Goal: Information Seeking & Learning: Learn about a topic

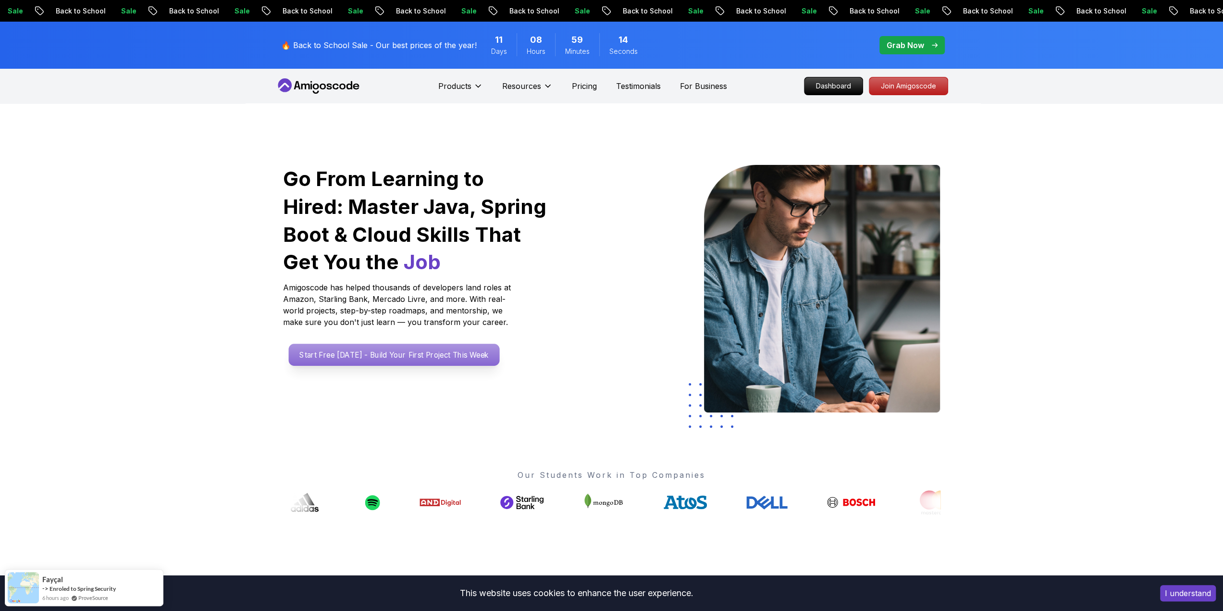
click at [315, 352] on p "Start Free [DATE] - Build Your First Project This Week" at bounding box center [393, 355] width 211 height 22
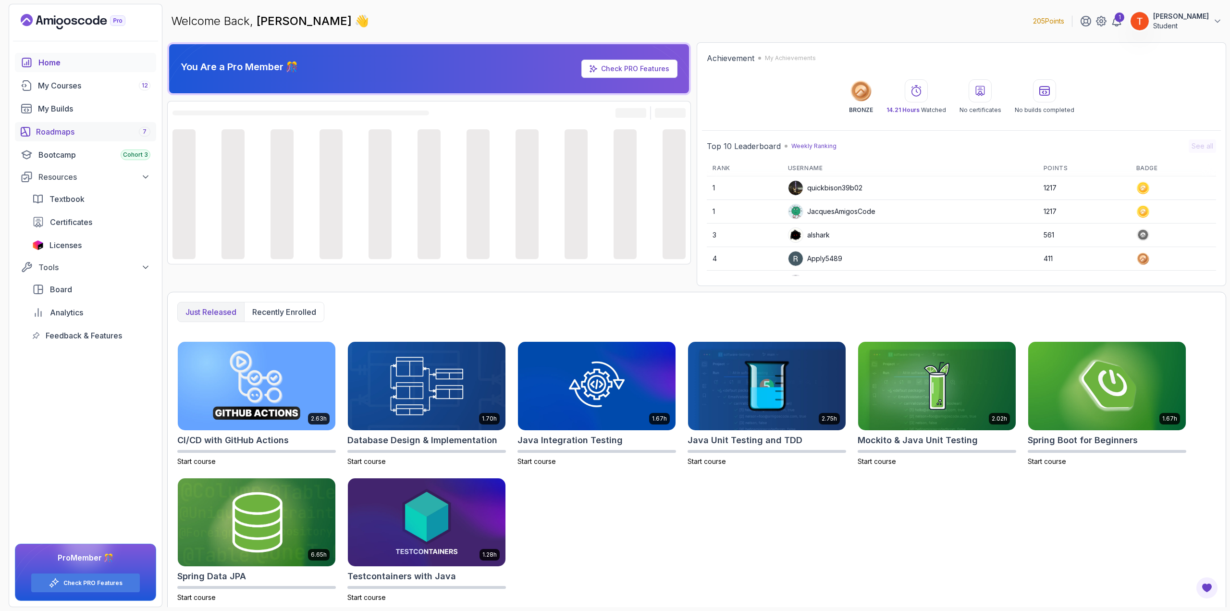
click at [74, 128] on div "Roadmaps 7" at bounding box center [93, 132] width 114 height 12
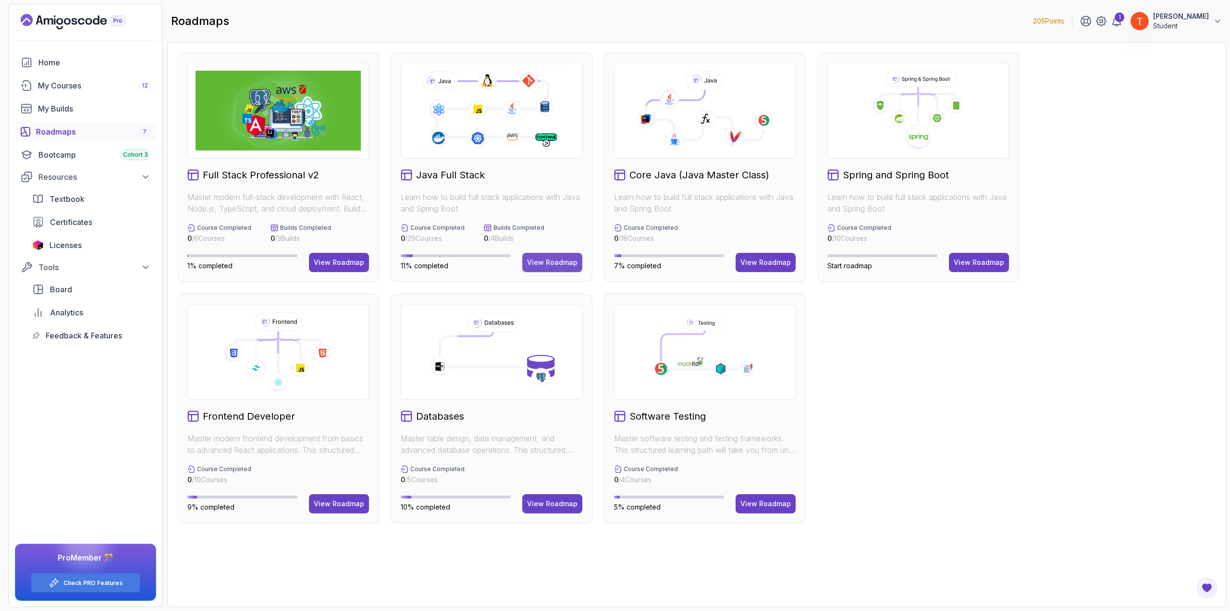
click at [552, 256] on button "View Roadmap" at bounding box center [552, 262] width 60 height 19
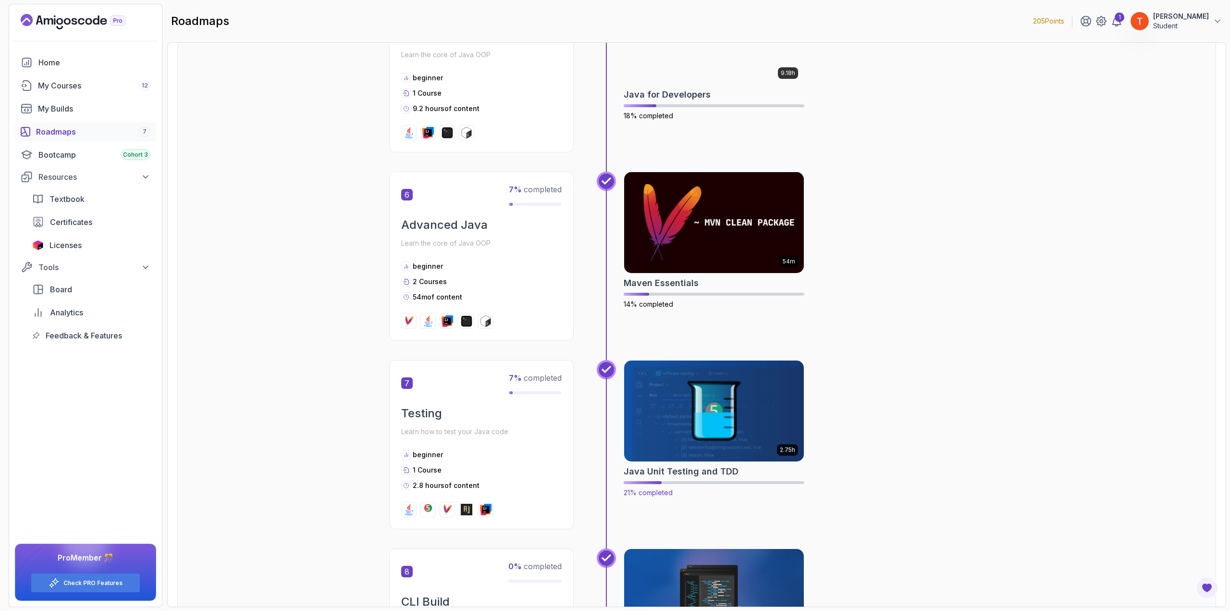
scroll to position [1249, 0]
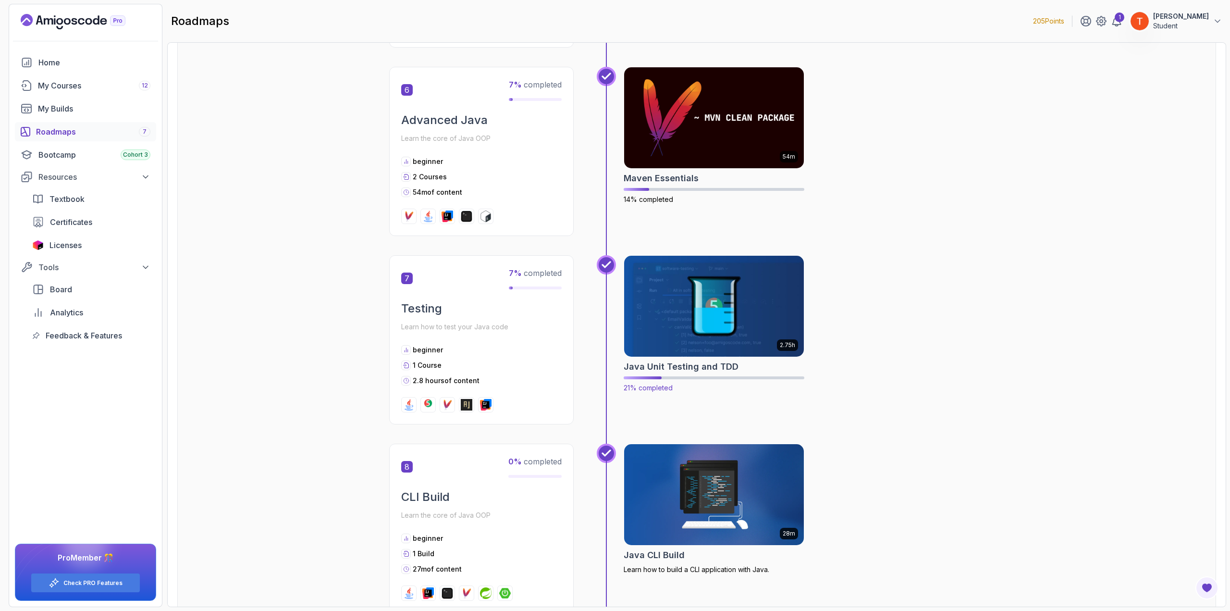
click at [714, 332] on img at bounding box center [714, 306] width 189 height 106
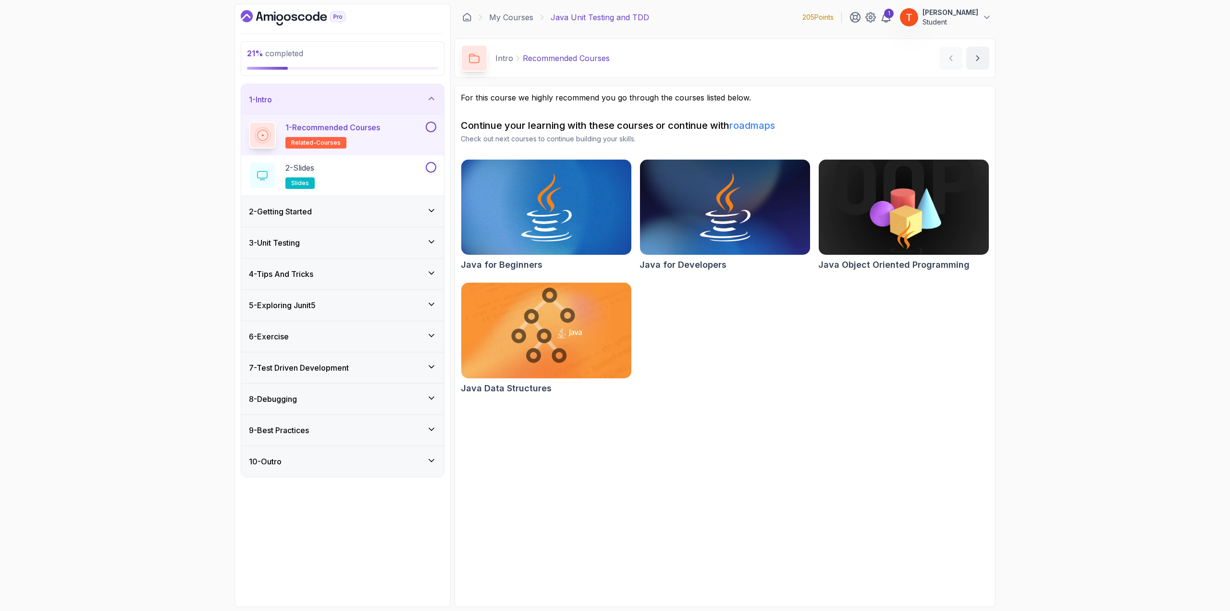
click at [300, 271] on h3 "4 - Tips And Tricks" at bounding box center [281, 274] width 64 height 12
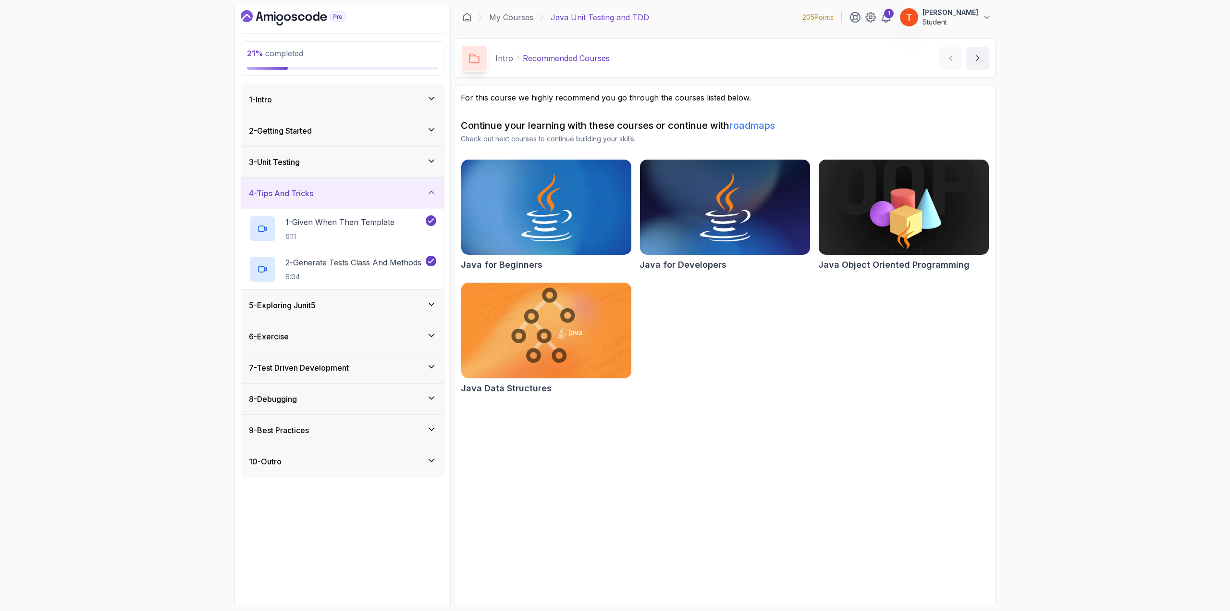
click at [314, 299] on h3 "5 - Exploring Junit5" at bounding box center [282, 305] width 67 height 12
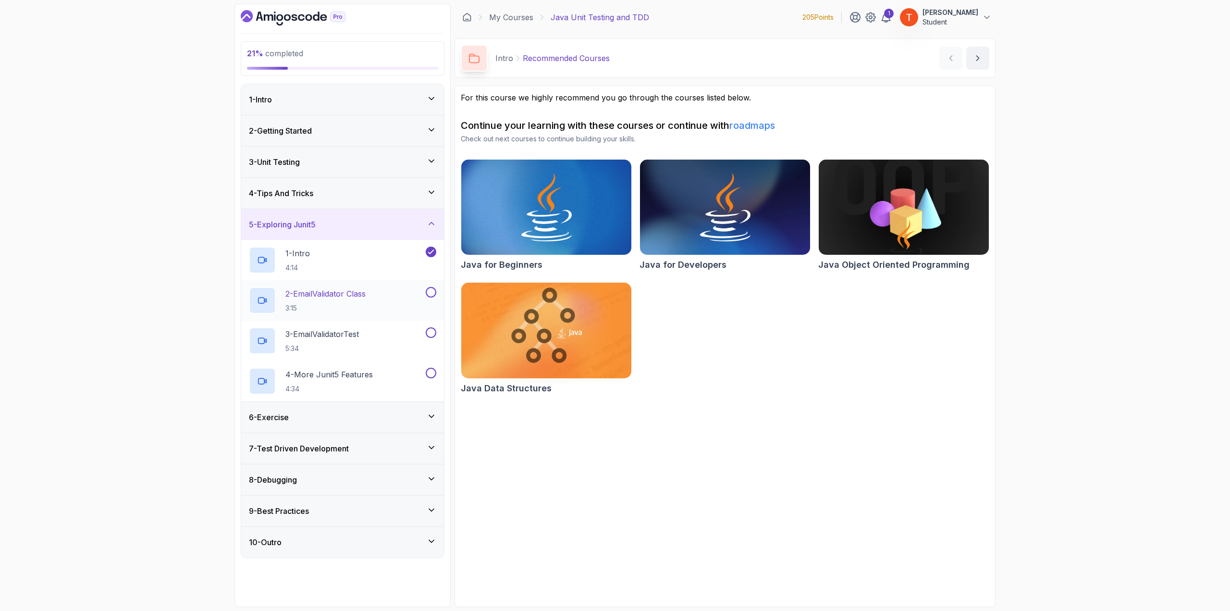
click at [323, 290] on p "2 - EmailValidator Class" at bounding box center [325, 294] width 80 height 12
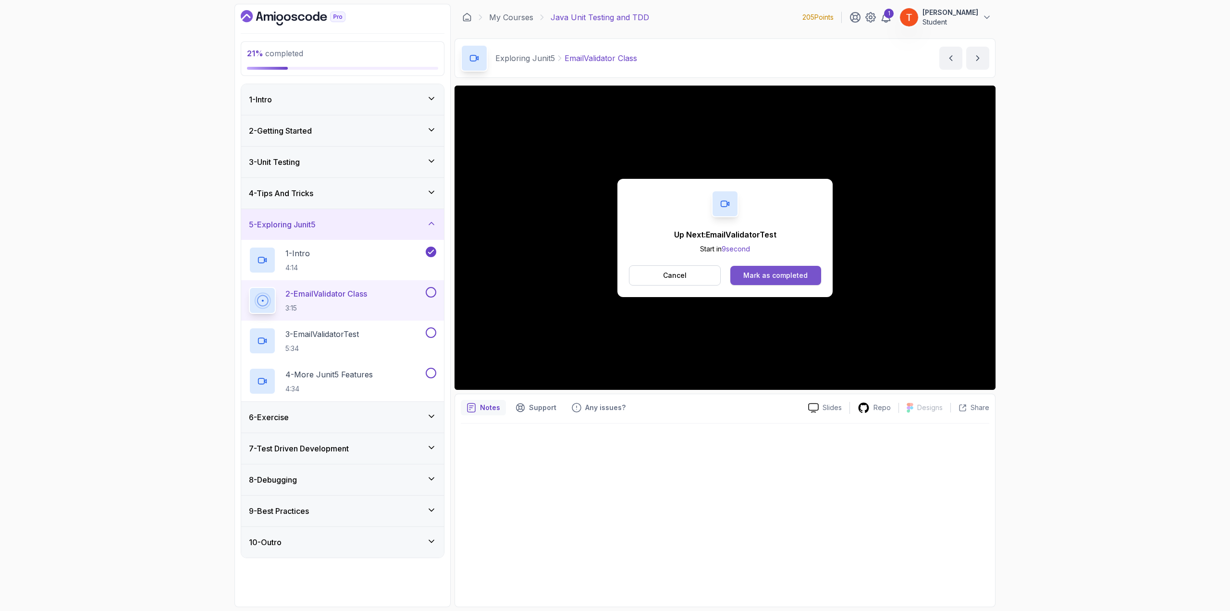
click at [759, 271] on div "Mark as completed" at bounding box center [775, 275] width 64 height 10
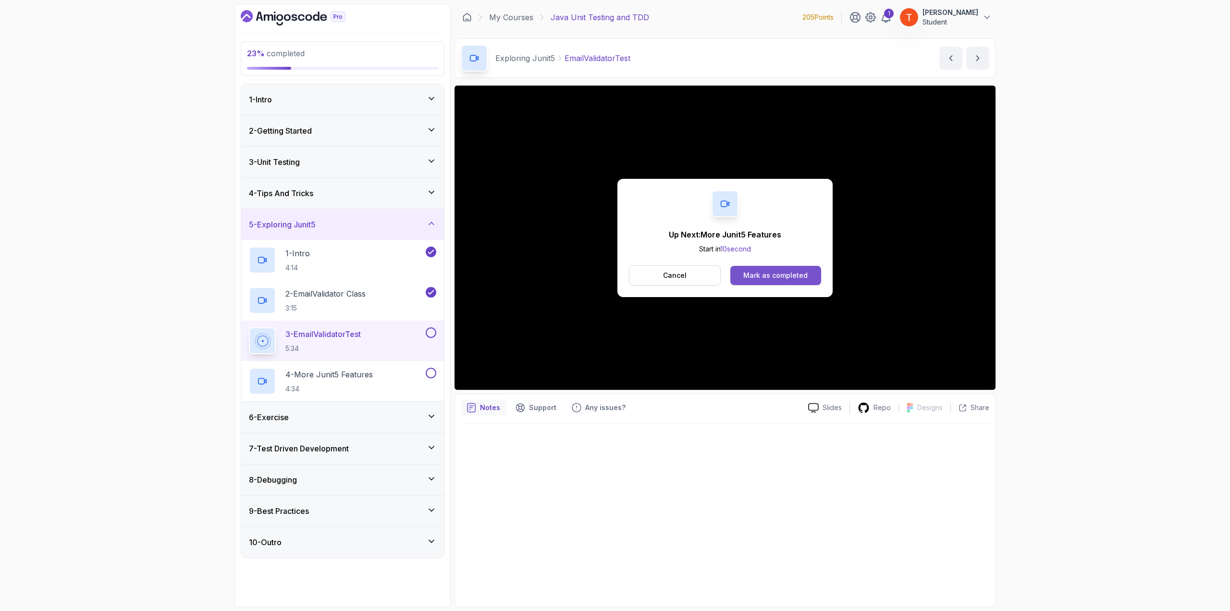
click at [761, 275] on div "Mark as completed" at bounding box center [775, 275] width 64 height 10
